Goal: Information Seeking & Learning: Check status

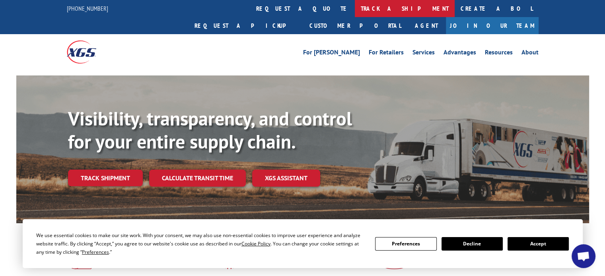
click at [355, 6] on link "track a shipment" at bounding box center [405, 8] width 100 height 17
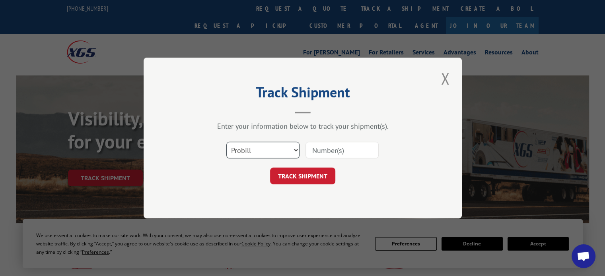
click at [298, 150] on select "Select category... Probill BOL PO" at bounding box center [262, 150] width 73 height 17
click at [226, 142] on select "Select category... Probill BOL PO" at bounding box center [262, 150] width 73 height 17
click at [334, 151] on input at bounding box center [341, 150] width 73 height 17
drag, startPoint x: 348, startPoint y: 149, endPoint x: 285, endPoint y: 151, distance: 62.9
click at [285, 151] on div "Select category... Probill BOL PO" at bounding box center [302, 150] width 239 height 26
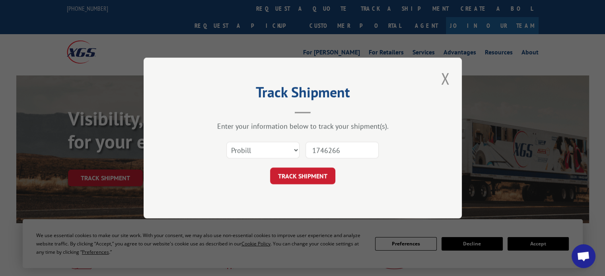
type input "17462661"
click button "TRACK SHIPMENT" at bounding box center [302, 176] width 65 height 17
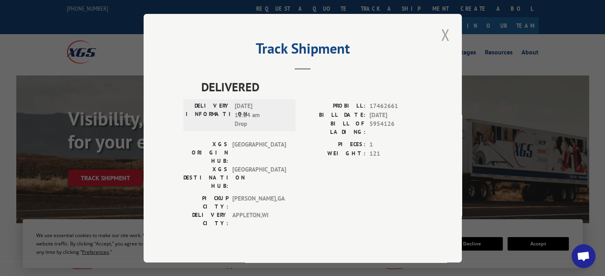
click at [445, 45] on button "Close modal" at bounding box center [445, 35] width 14 height 22
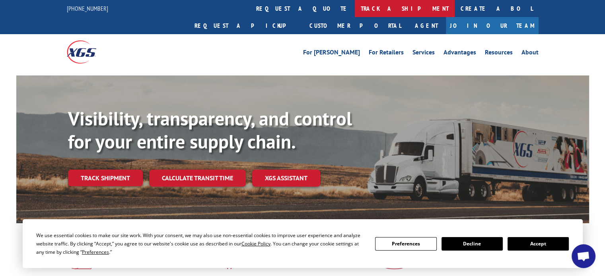
click at [355, 8] on link "track a shipment" at bounding box center [405, 8] width 100 height 17
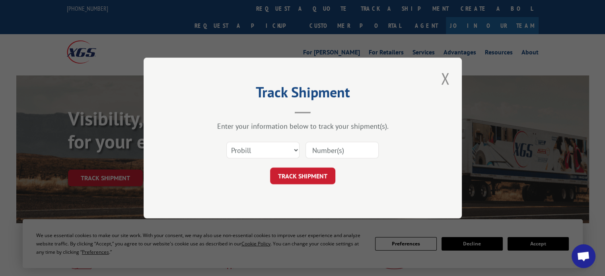
drag, startPoint x: 336, startPoint y: 152, endPoint x: 342, endPoint y: 152, distance: 6.0
click at [337, 152] on input at bounding box center [341, 150] width 73 height 17
type input "17223894"
click button "TRACK SHIPMENT" at bounding box center [302, 176] width 65 height 17
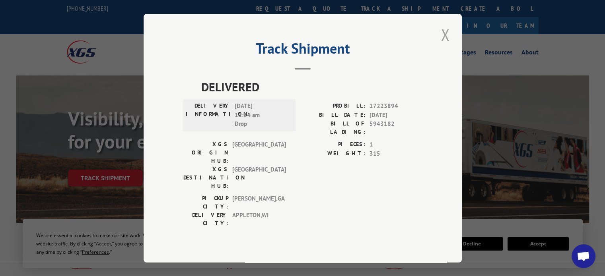
click at [445, 46] on button "Close modal" at bounding box center [445, 35] width 14 height 22
